Goal: Task Accomplishment & Management: Complete application form

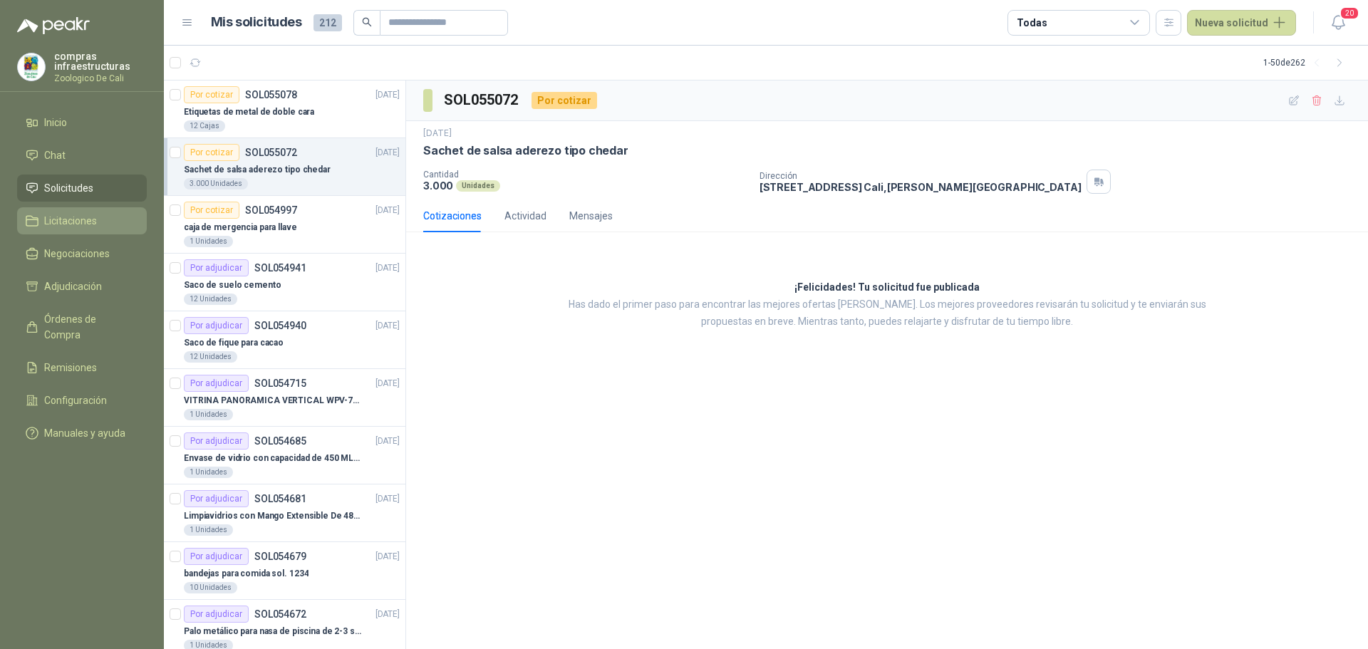
click at [42, 213] on li "Licitaciones" at bounding box center [82, 221] width 113 height 16
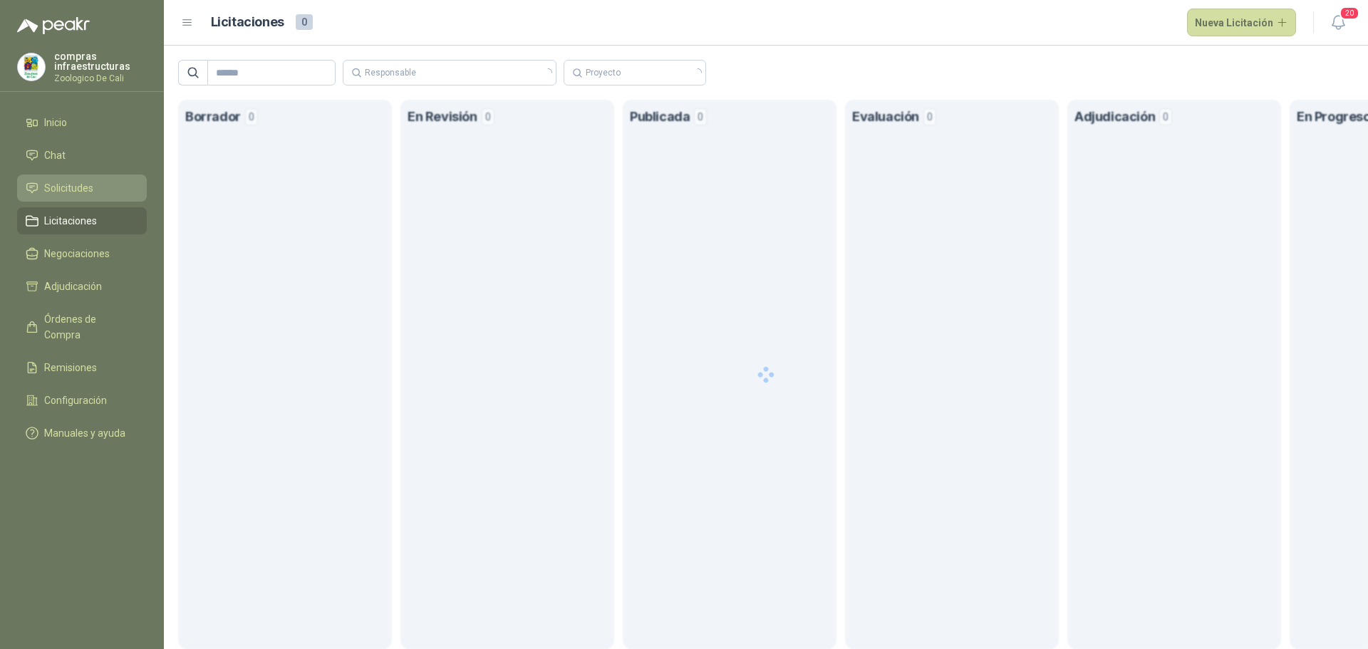
click at [125, 192] on li "Solicitudes" at bounding box center [82, 188] width 113 height 16
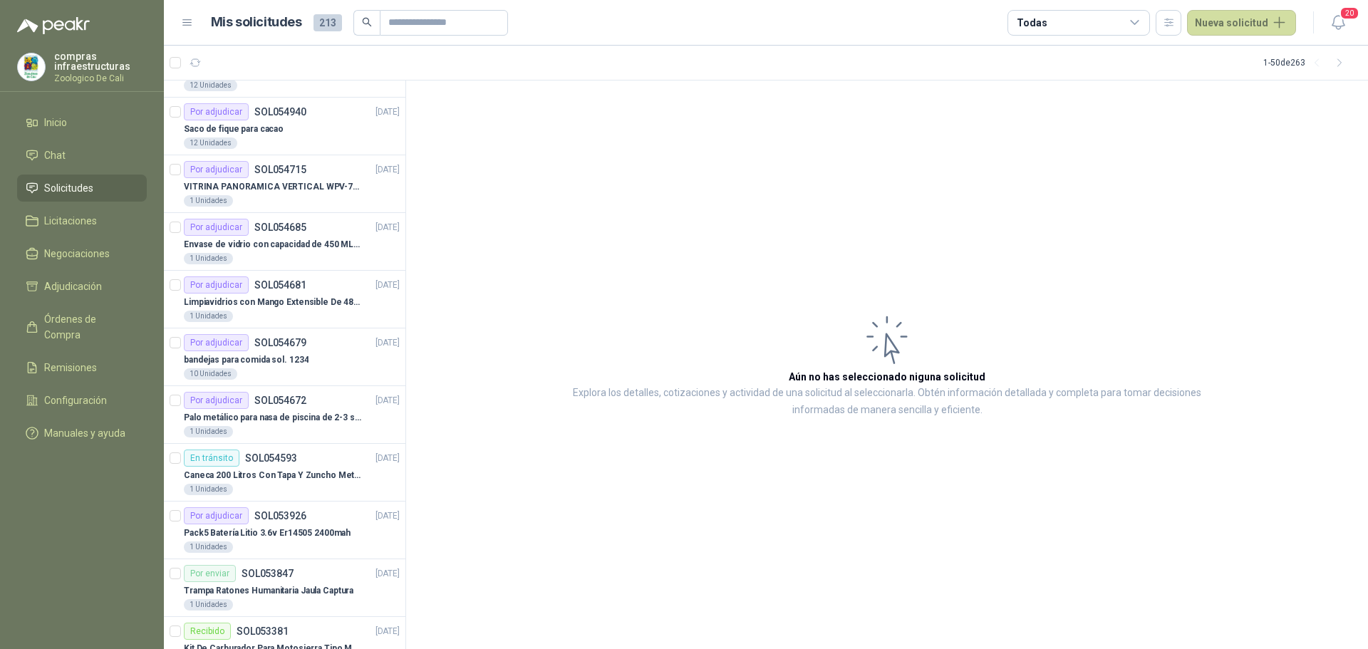
scroll to position [285, 0]
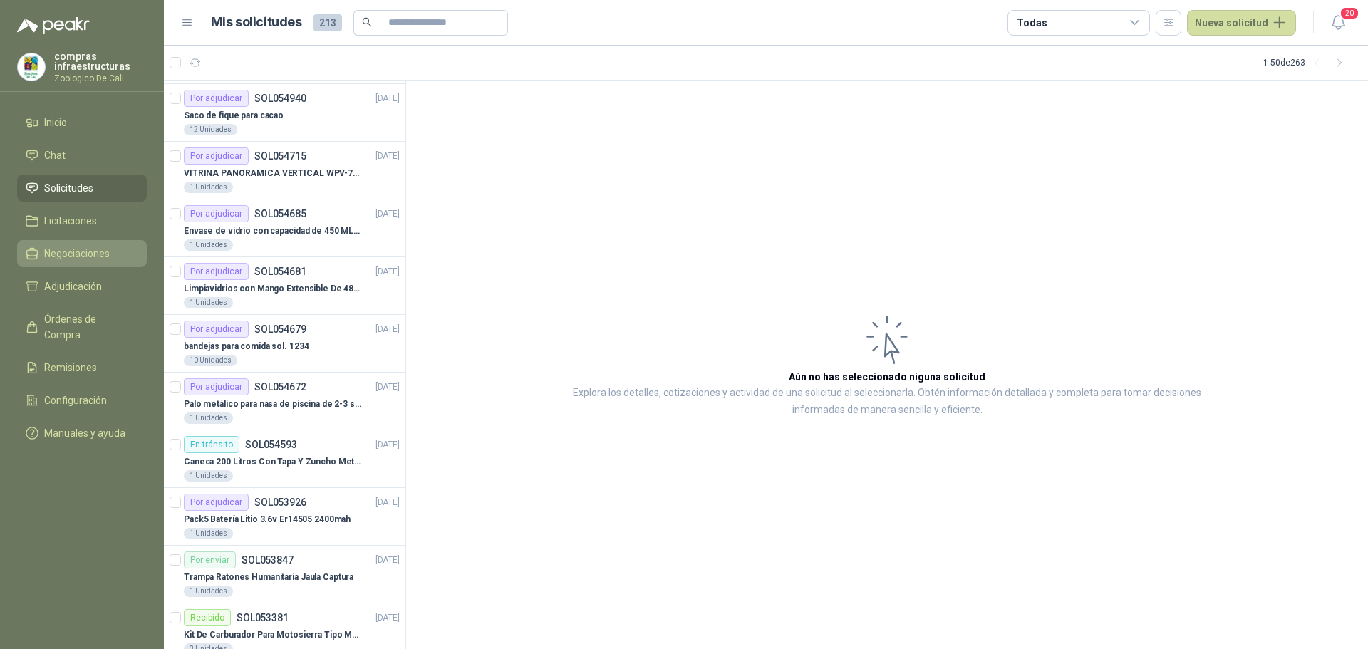
click at [110, 254] on li "Negociaciones" at bounding box center [82, 254] width 113 height 16
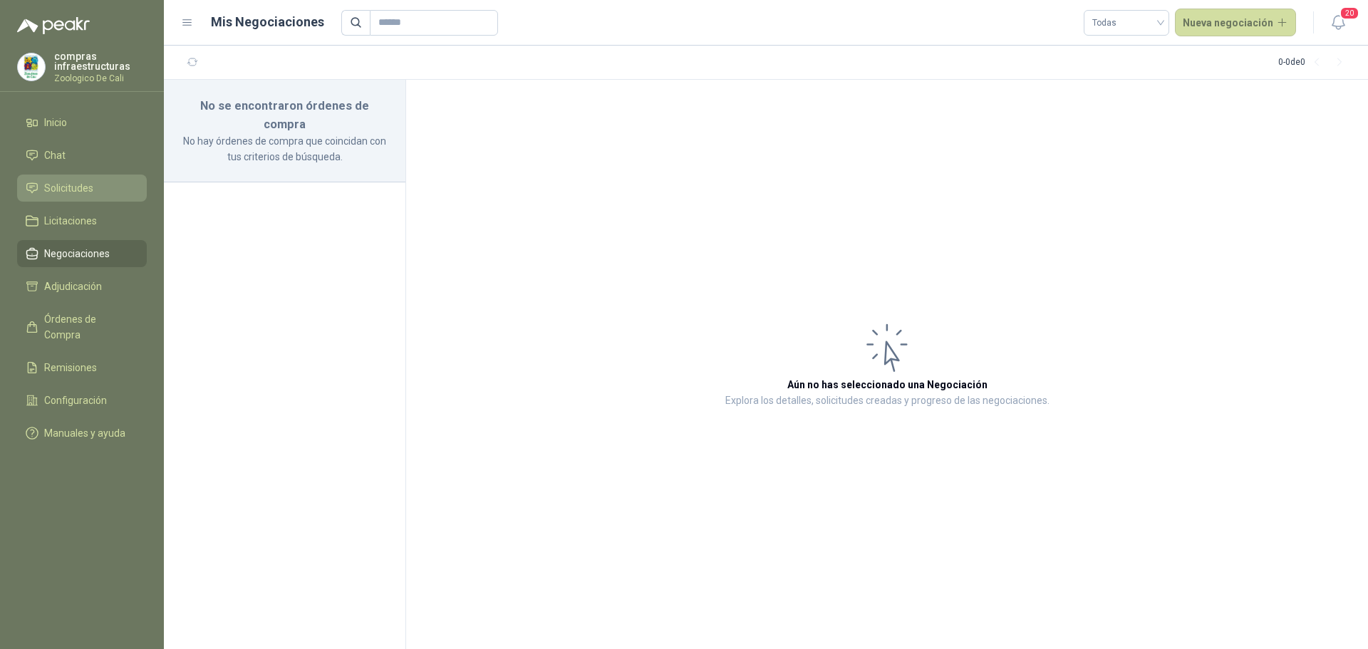
click at [106, 185] on li "Solicitudes" at bounding box center [82, 188] width 113 height 16
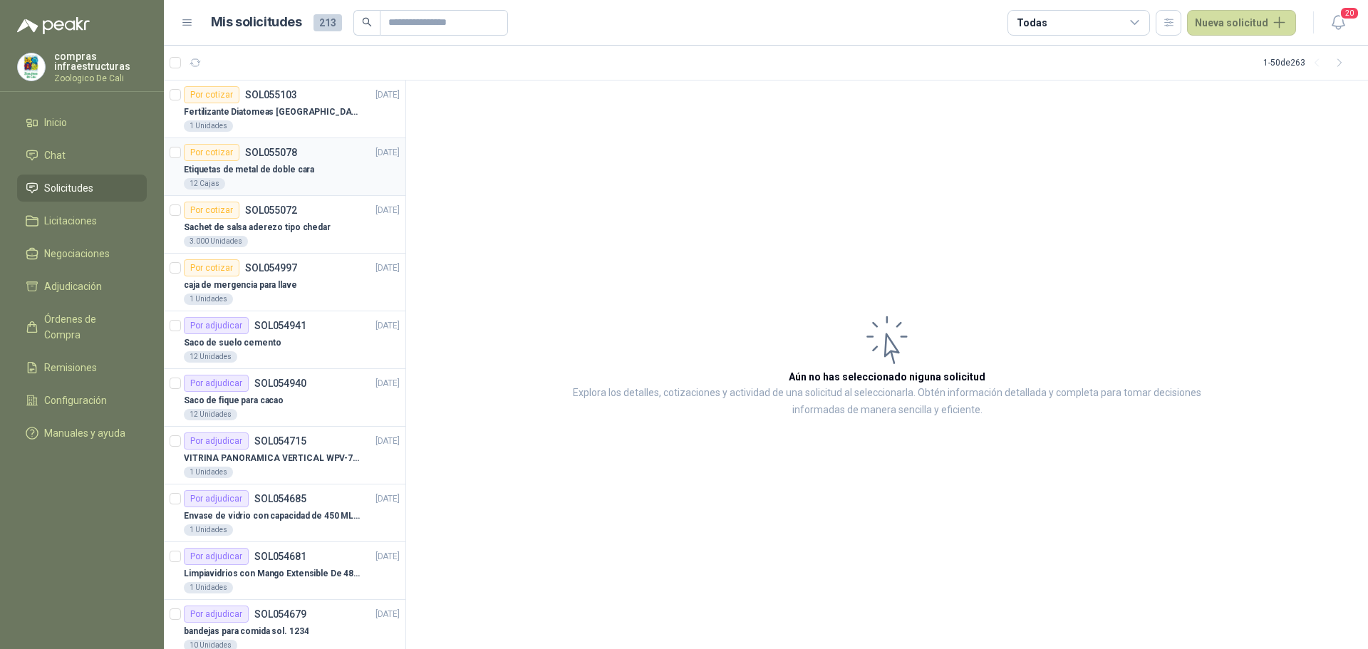
click at [308, 176] on div "Etiquetas de metal de doble cara" at bounding box center [292, 169] width 216 height 17
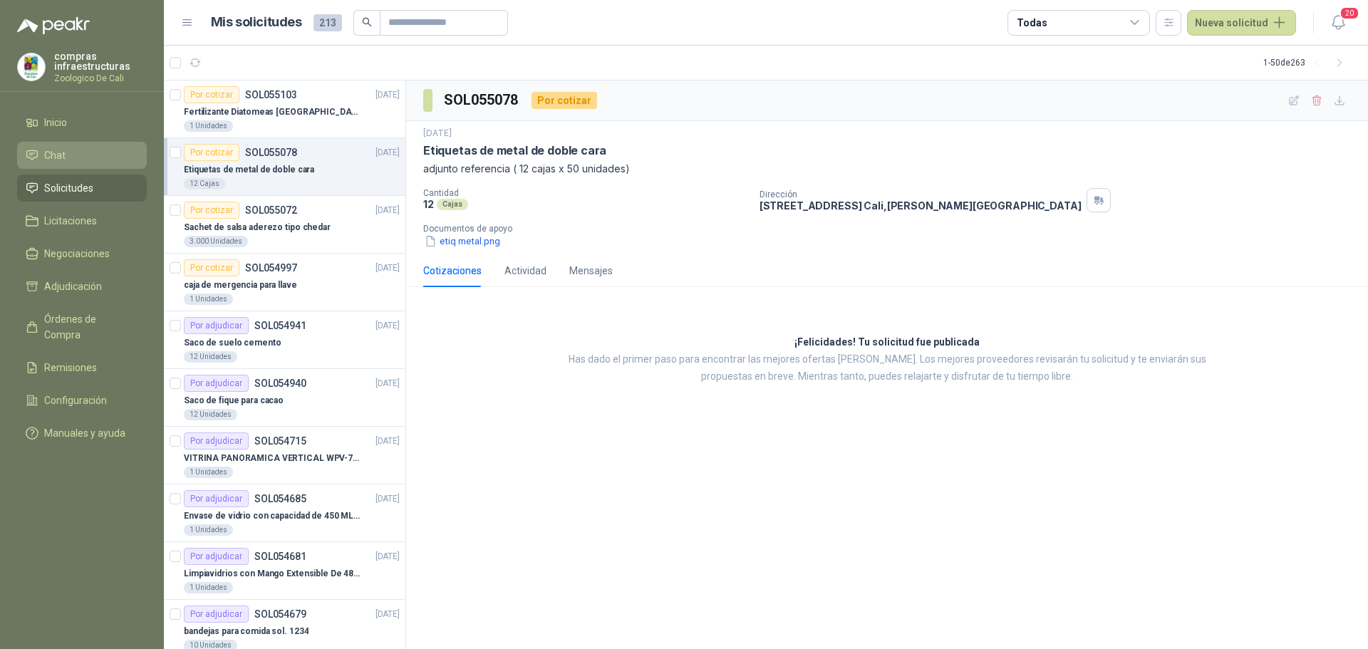
click at [82, 155] on li "Chat" at bounding box center [82, 156] width 113 height 16
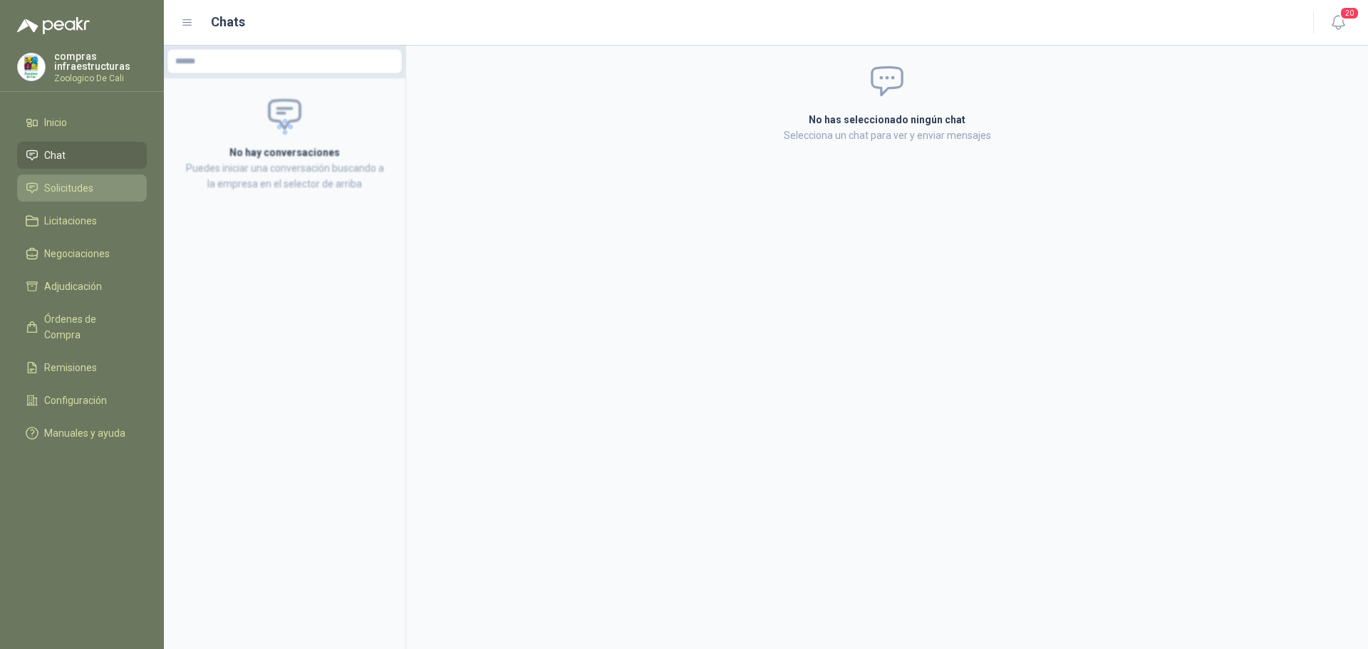
click at [78, 191] on span "Solicitudes" at bounding box center [68, 188] width 49 height 16
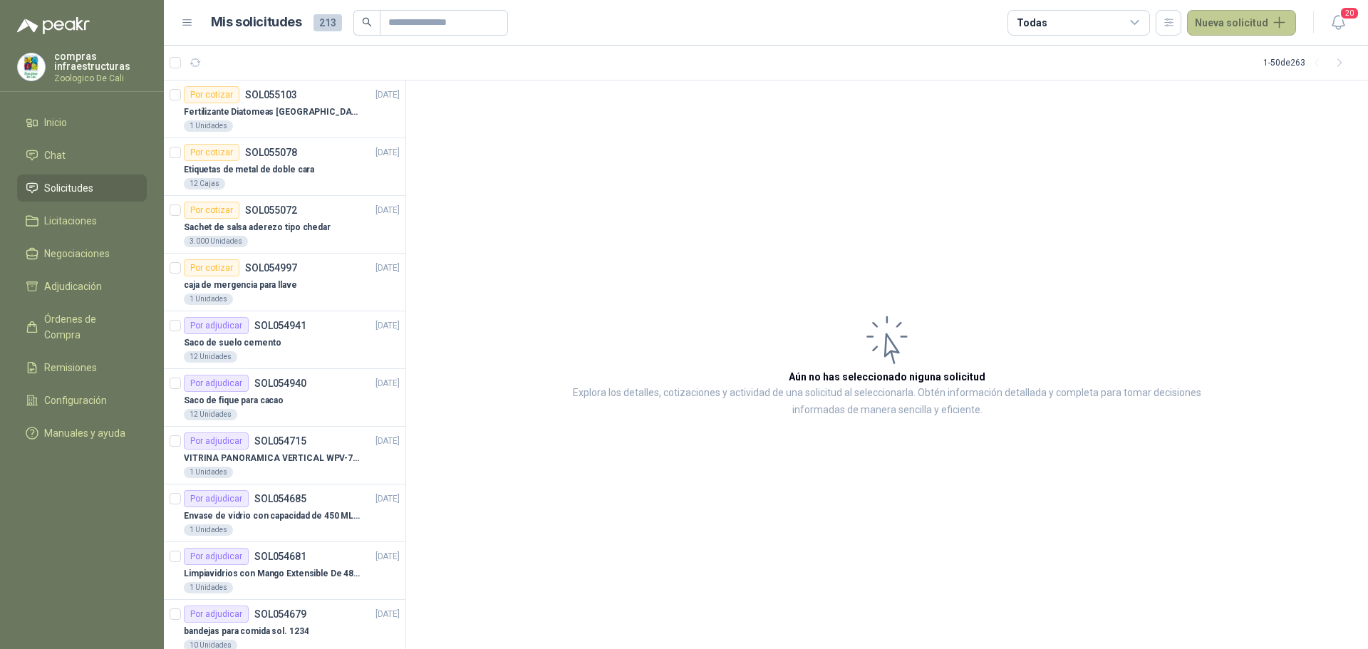
click at [1267, 25] on button "Nueva solicitud" at bounding box center [1241, 23] width 109 height 26
click at [1225, 77] on link "Solicitud grupal" at bounding box center [1258, 81] width 121 height 25
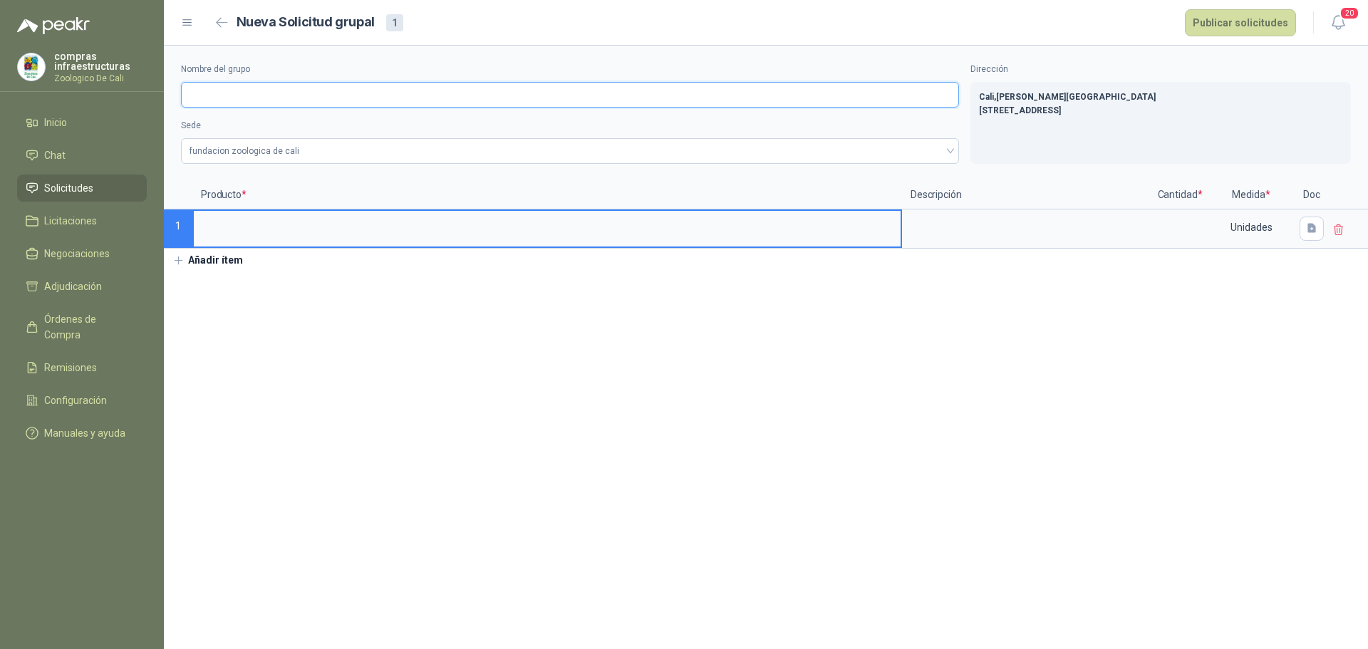
click at [287, 86] on input "Nombre del grupo" at bounding box center [570, 95] width 778 height 26
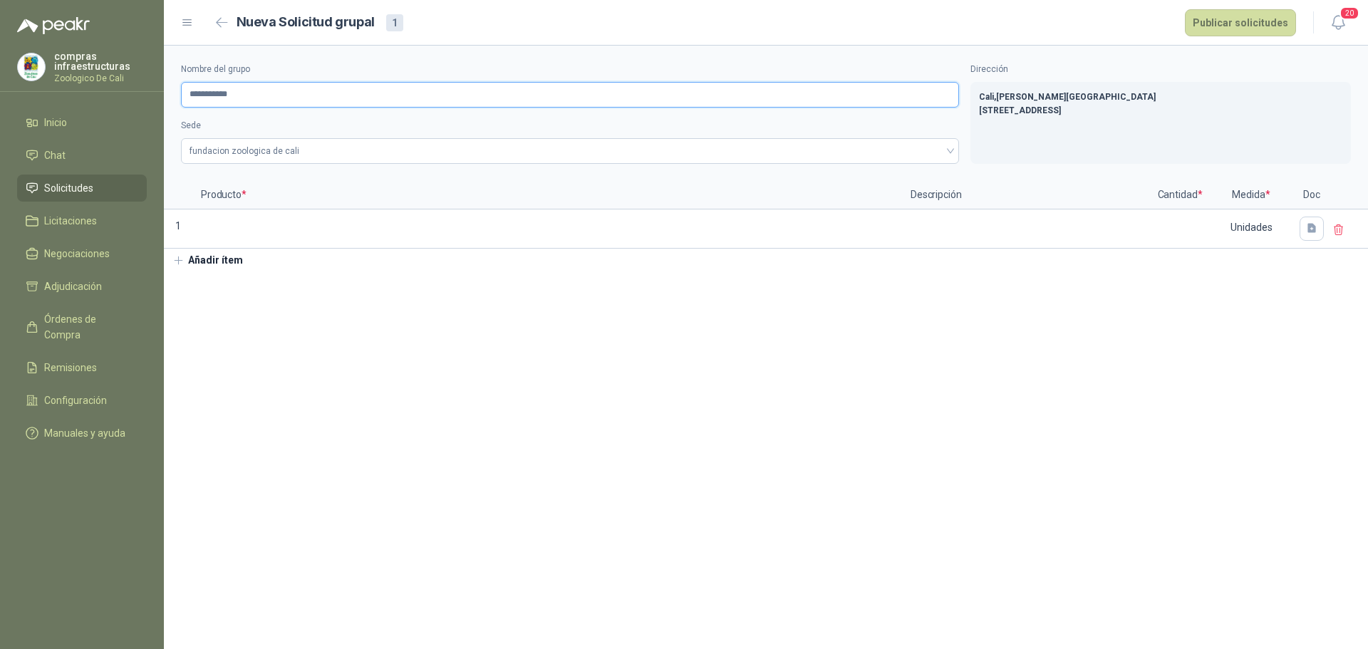
type input "**********"
click at [798, 468] on section "**********" at bounding box center [766, 348] width 1205 height 604
click at [309, 135] on div "Sede fundacion zoologica de cali" at bounding box center [570, 141] width 778 height 45
click at [311, 152] on span "fundacion zoologica de cali" at bounding box center [570, 150] width 761 height 21
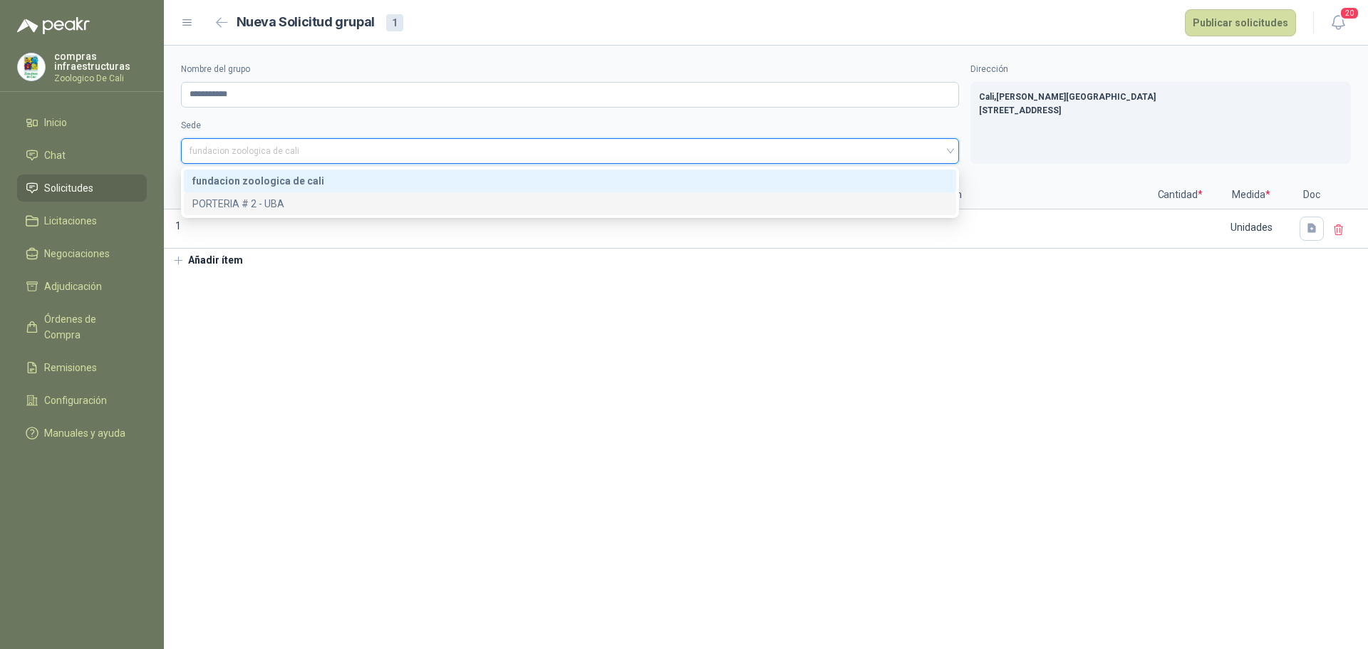
click at [339, 197] on div "PORTERIA # 2 - UBA" at bounding box center [570, 204] width 756 height 16
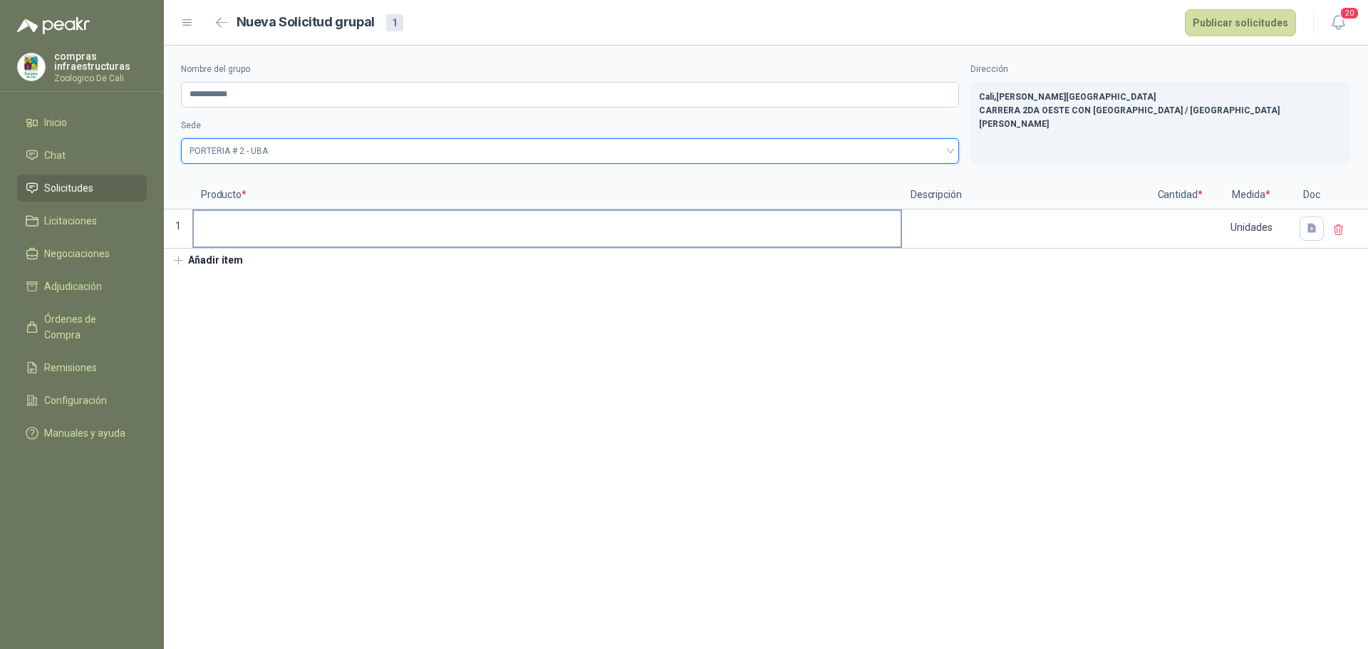
click at [287, 223] on input at bounding box center [547, 225] width 707 height 28
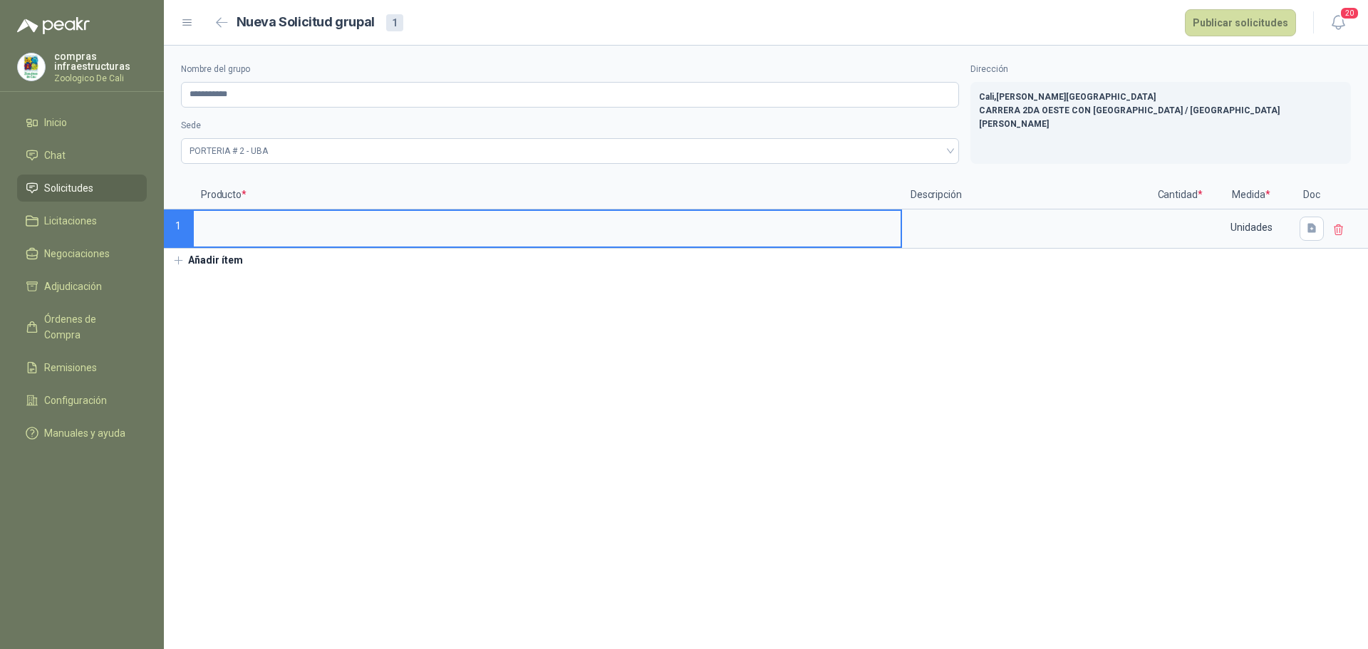
drag, startPoint x: 949, startPoint y: 378, endPoint x: 942, endPoint y: 383, distance: 9.1
click at [949, 378] on section "**********" at bounding box center [766, 348] width 1205 height 604
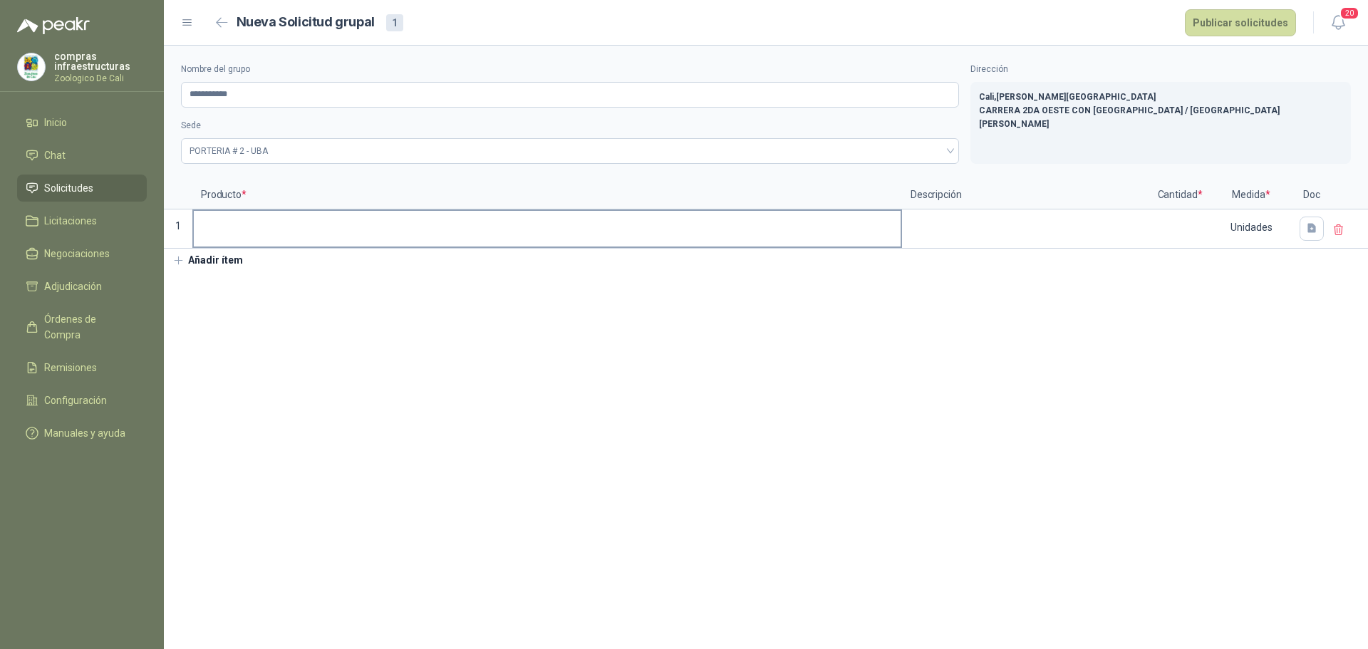
click at [232, 234] on input at bounding box center [547, 225] width 707 height 28
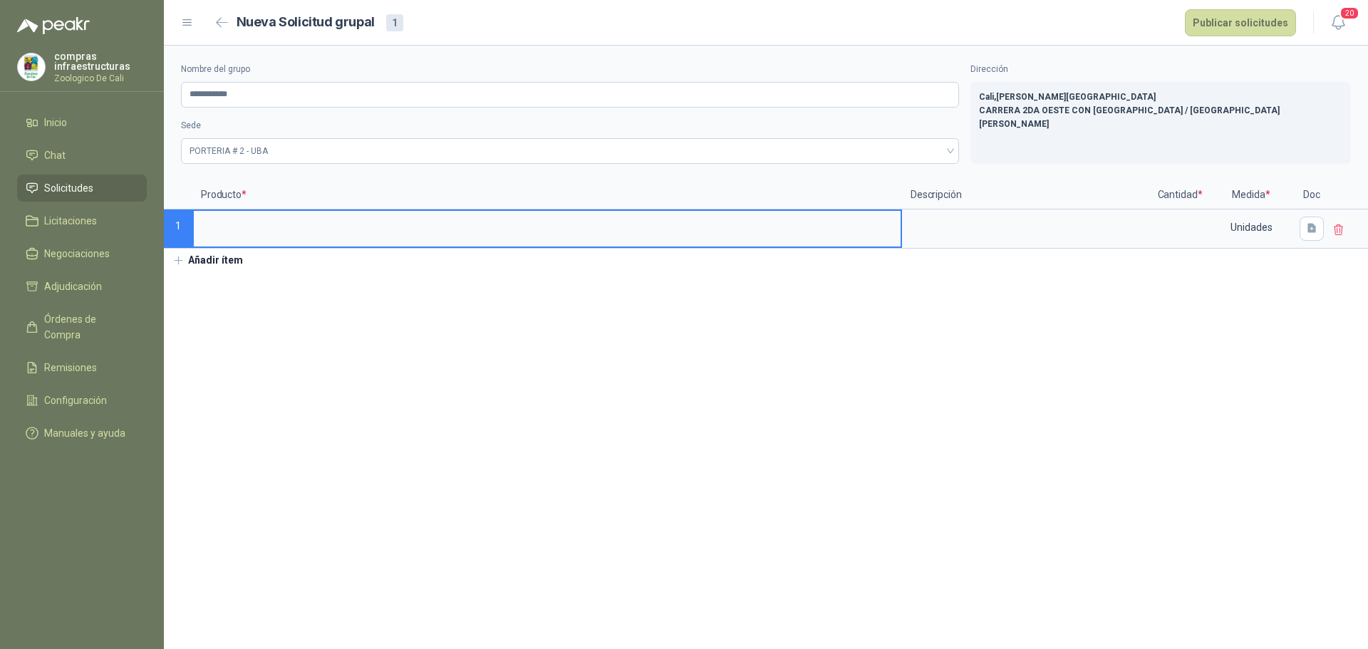
type input "*"
type input "**********"
drag, startPoint x: 322, startPoint y: 220, endPoint x: -31, endPoint y: 162, distance: 358.2
click at [0, 162] on html "**********" at bounding box center [684, 324] width 1368 height 649
click at [966, 227] on textarea at bounding box center [1027, 227] width 247 height 33
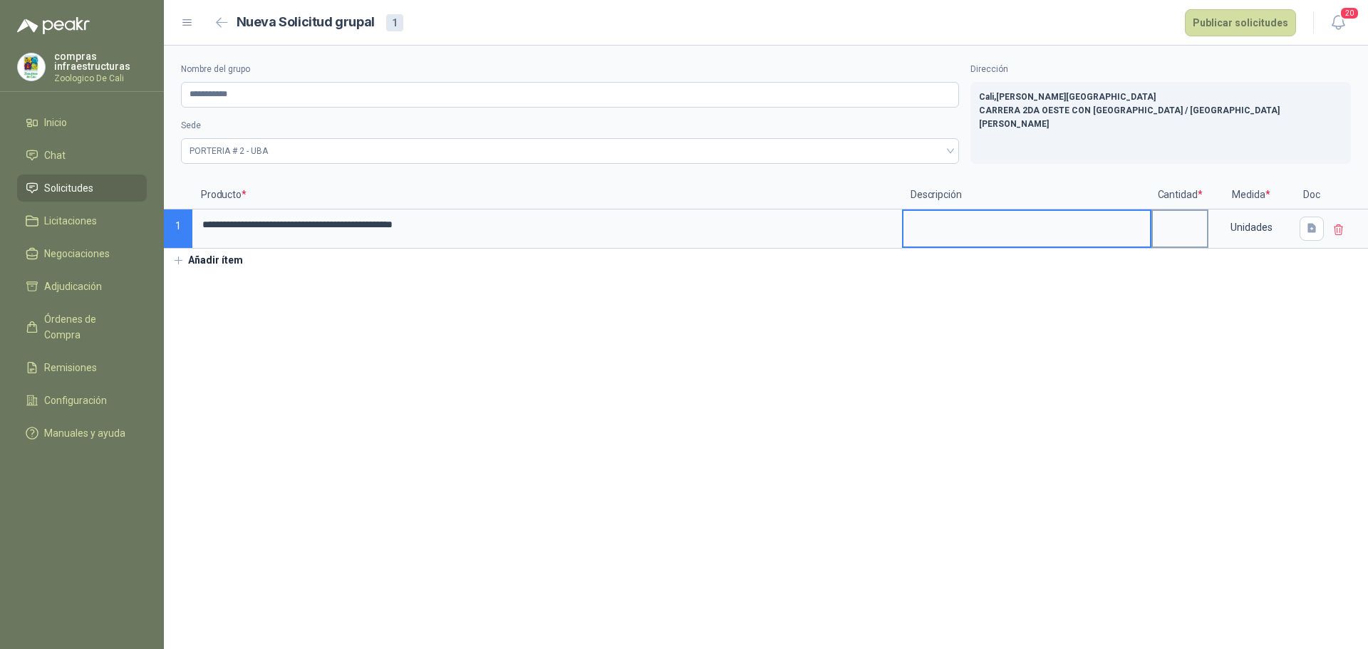
click at [1170, 218] on input at bounding box center [1180, 225] width 54 height 28
type input "*"
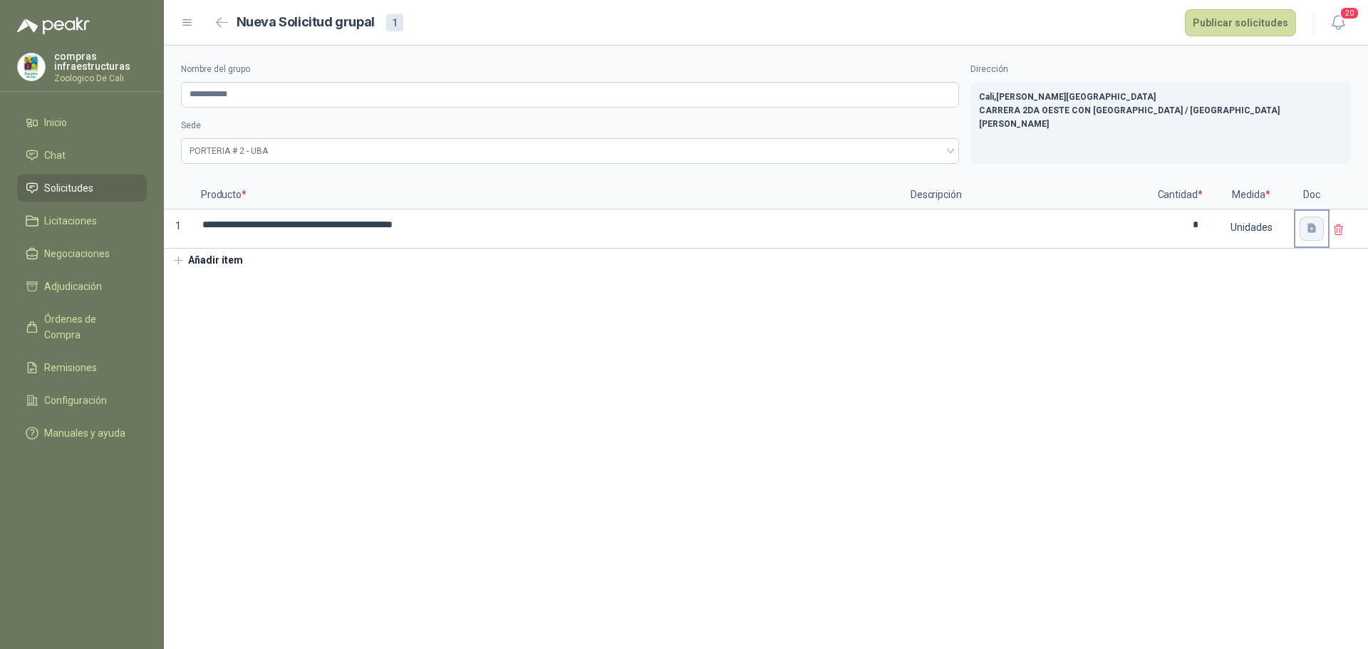
click at [1314, 230] on icon "button" at bounding box center [1312, 228] width 9 height 9
click at [1249, 329] on div "Cargar archivo" at bounding box center [1235, 323] width 66 height 29
click at [217, 255] on button "Añadir ítem" at bounding box center [208, 261] width 88 height 24
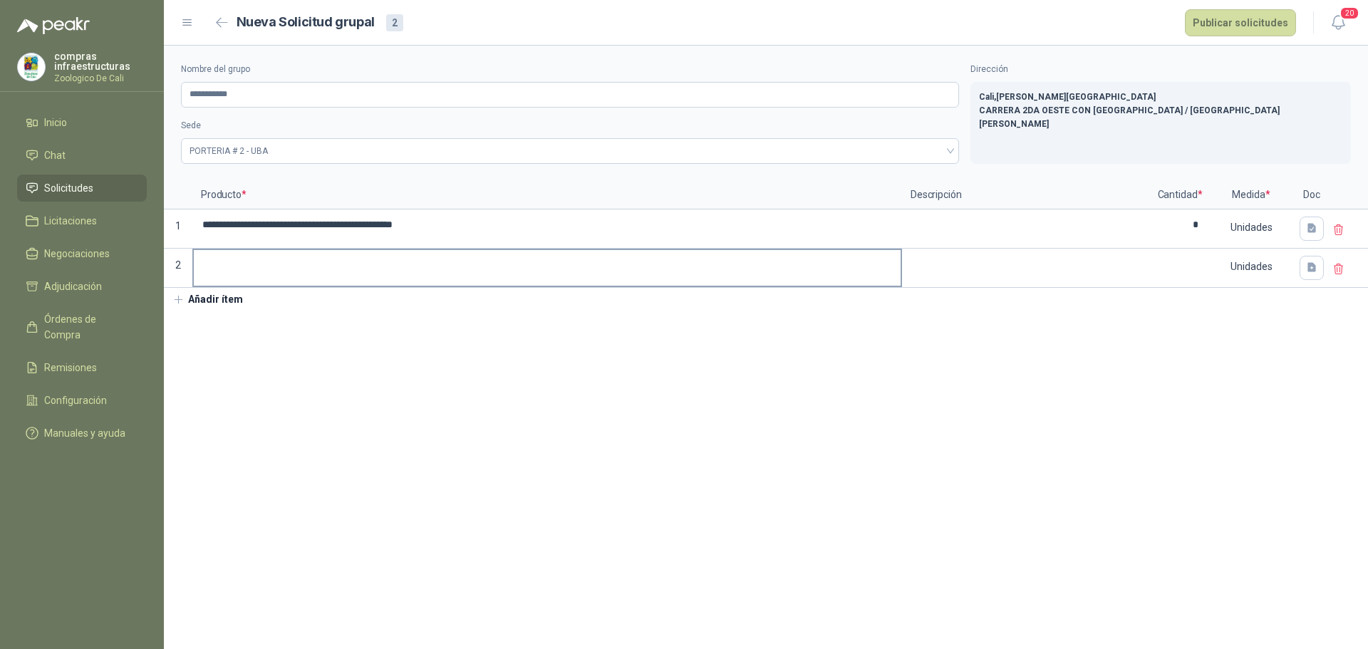
click at [282, 262] on input at bounding box center [547, 264] width 707 height 28
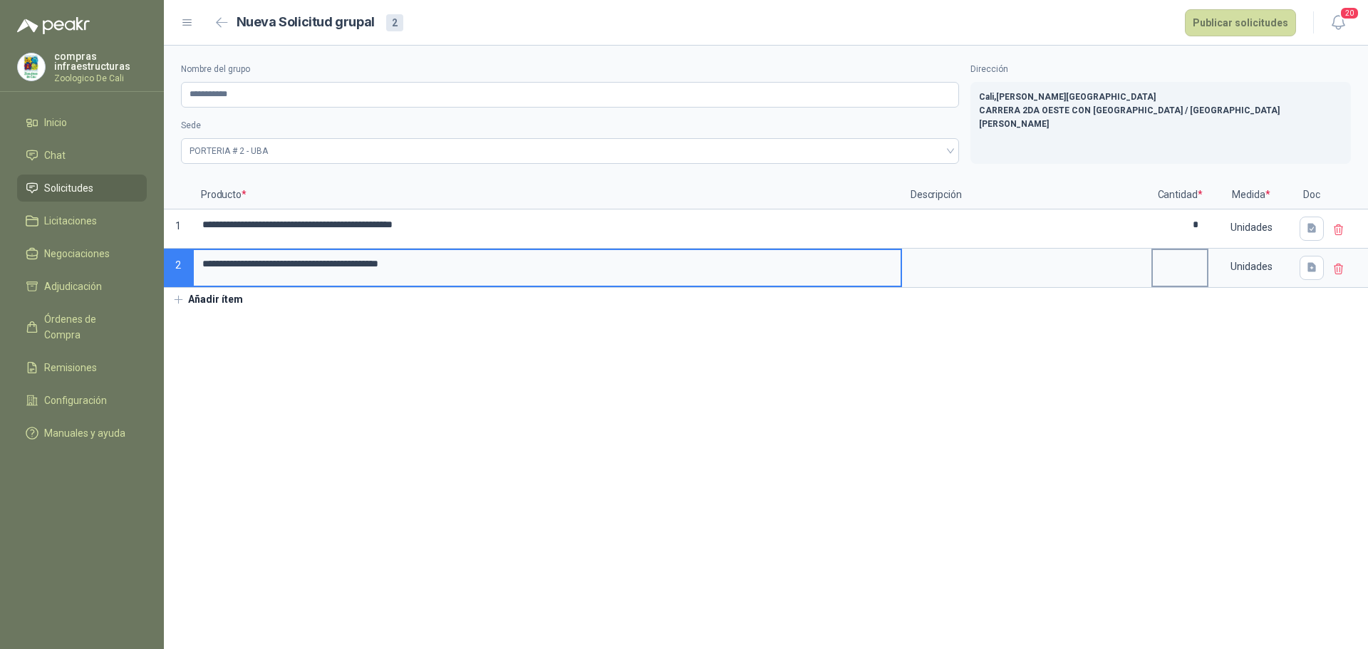
click at [1183, 267] on input at bounding box center [1180, 264] width 54 height 28
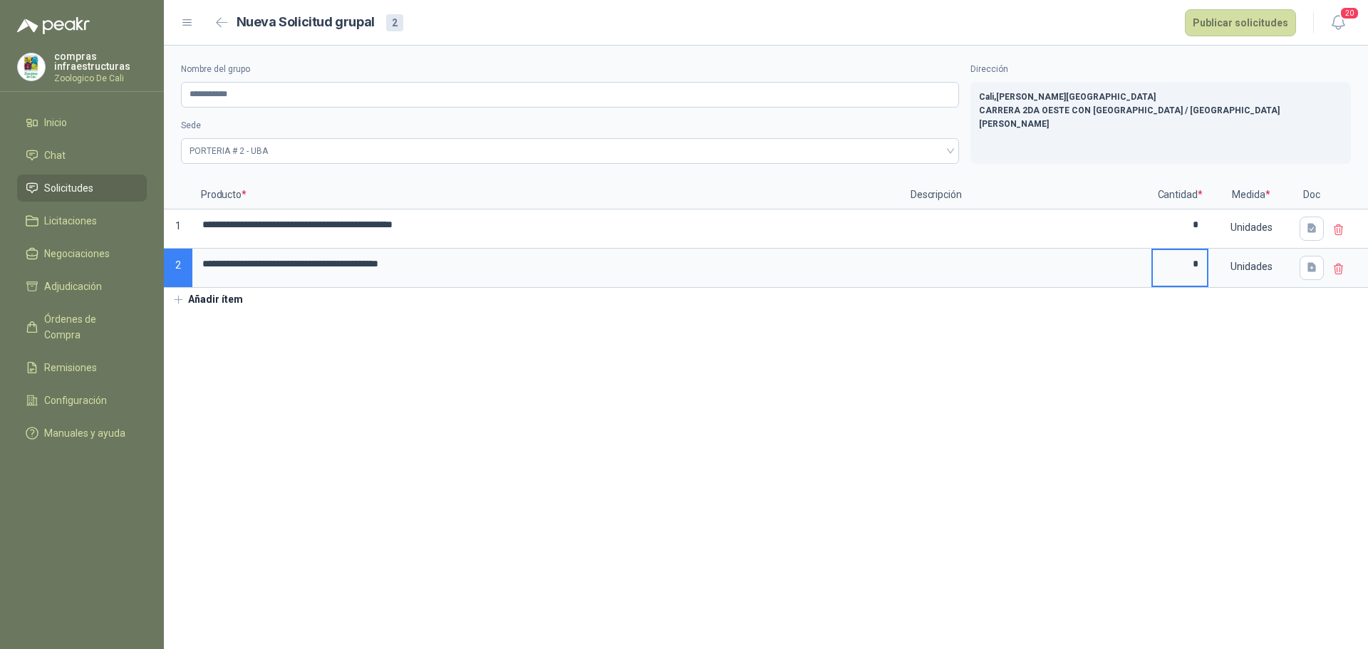
type input "*"
click at [1321, 267] on button "button" at bounding box center [1312, 268] width 24 height 24
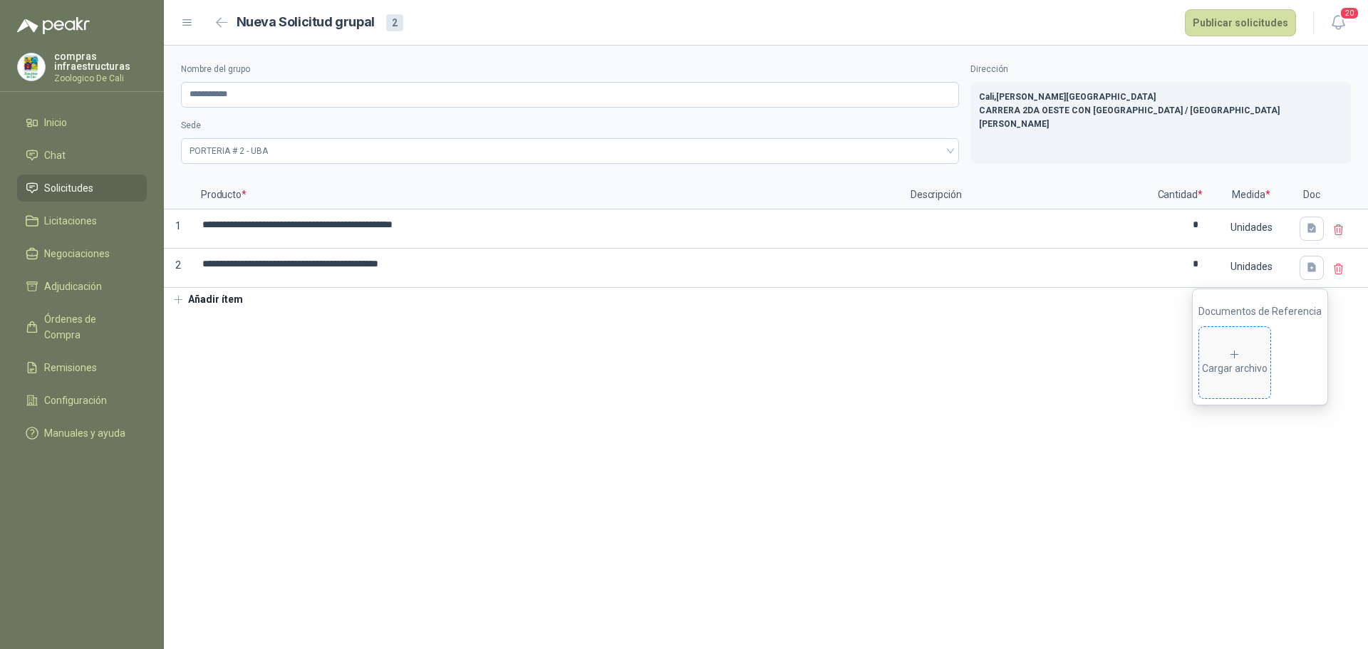
click at [1239, 368] on div "Cargar archivo" at bounding box center [1235, 363] width 66 height 29
click at [210, 295] on button "Añadir ítem" at bounding box center [208, 300] width 88 height 24
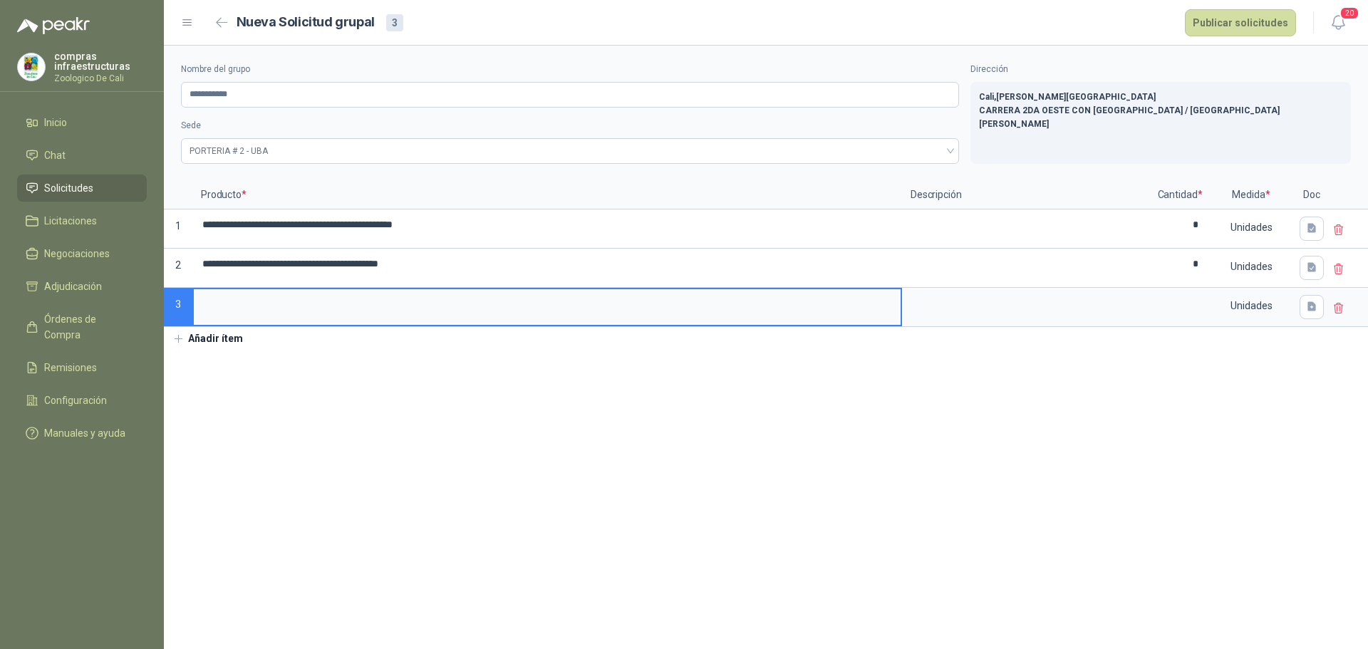
click at [255, 310] on input at bounding box center [547, 303] width 707 height 28
click at [1185, 300] on input at bounding box center [1180, 303] width 54 height 28
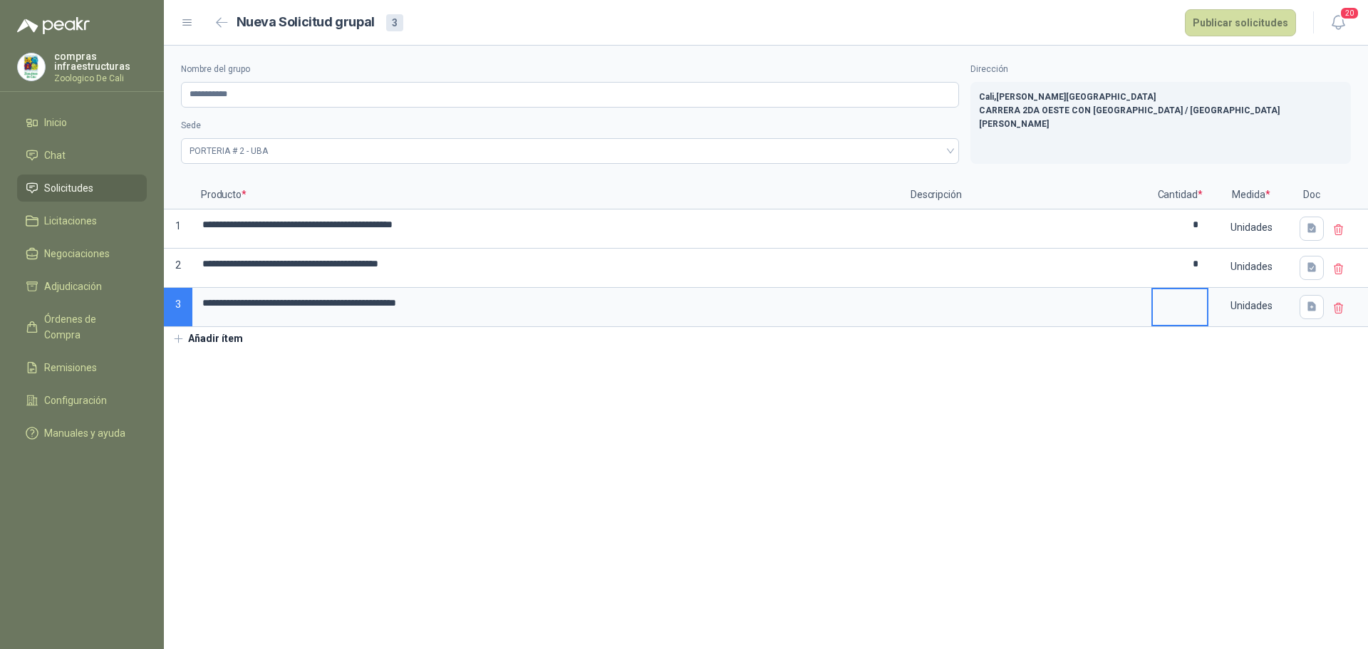
click at [1205, 296] on input at bounding box center [1180, 303] width 54 height 28
type input "*"
click at [1314, 307] on icon "button" at bounding box center [1312, 307] width 12 height 12
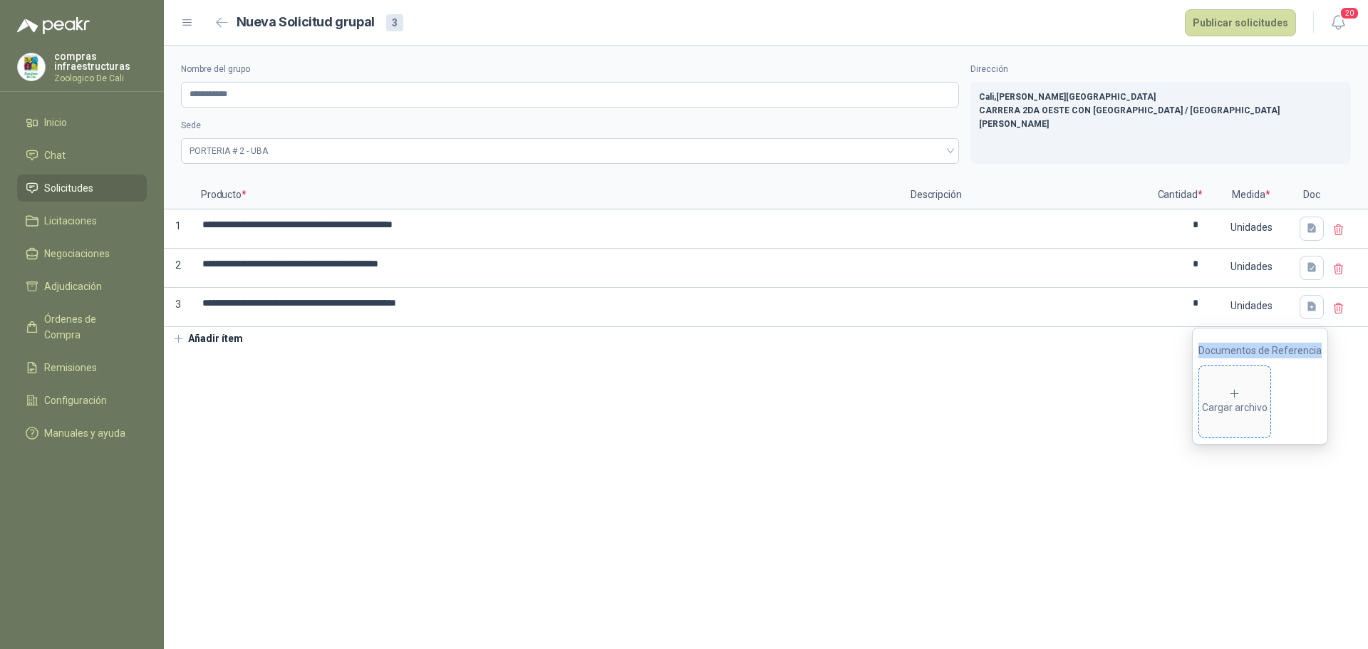
click at [1271, 381] on span "Cargar archivo" at bounding box center [1235, 401] width 71 height 71
click at [1226, 18] on button "Publicar solicitudes" at bounding box center [1240, 22] width 111 height 27
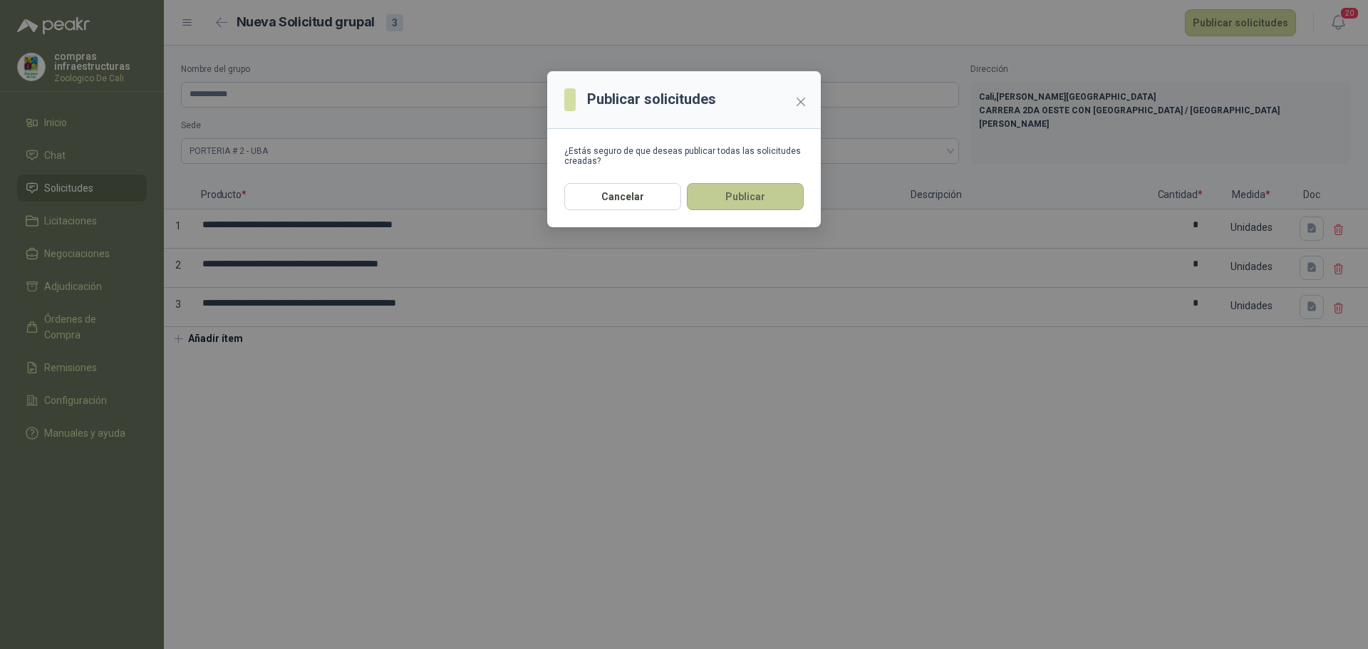
click at [733, 192] on button "Publicar" at bounding box center [745, 196] width 117 height 27
